Goal: Find specific page/section: Find specific page/section

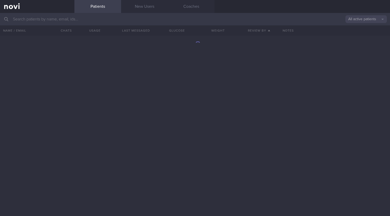
click at [35, 18] on input "text" at bounding box center [195, 19] width 390 height 12
type input "irsh"
